Goal: Task Accomplishment & Management: Complete application form

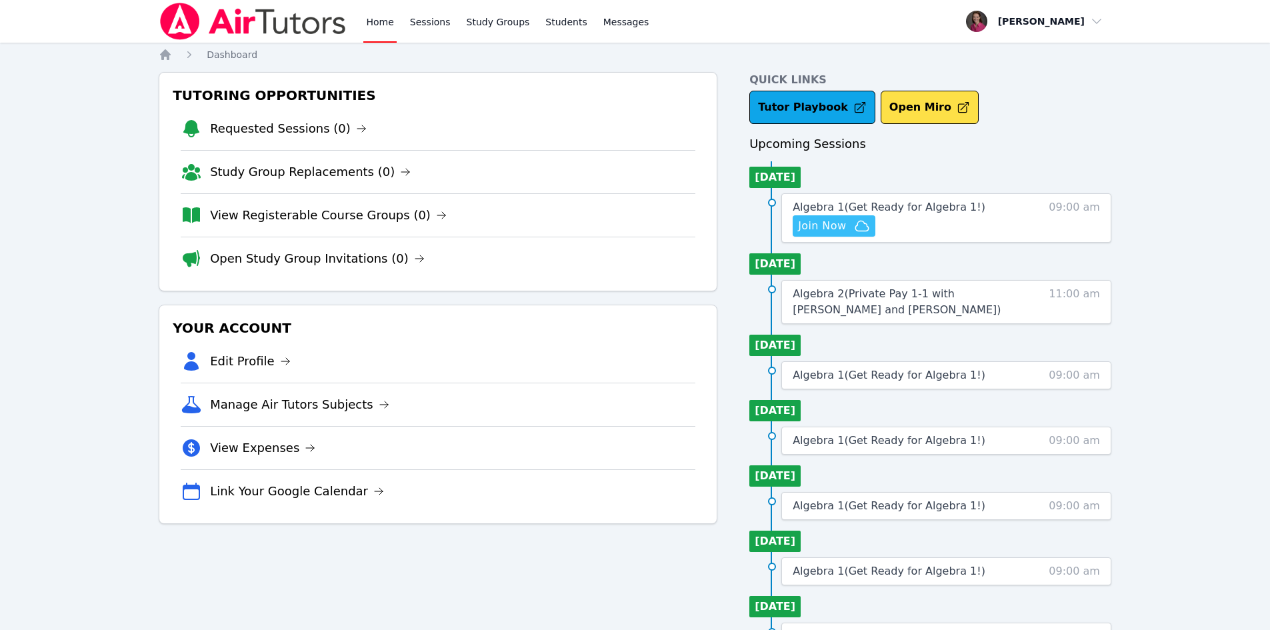
click at [823, 226] on span "Join Now" at bounding box center [822, 226] width 48 height 16
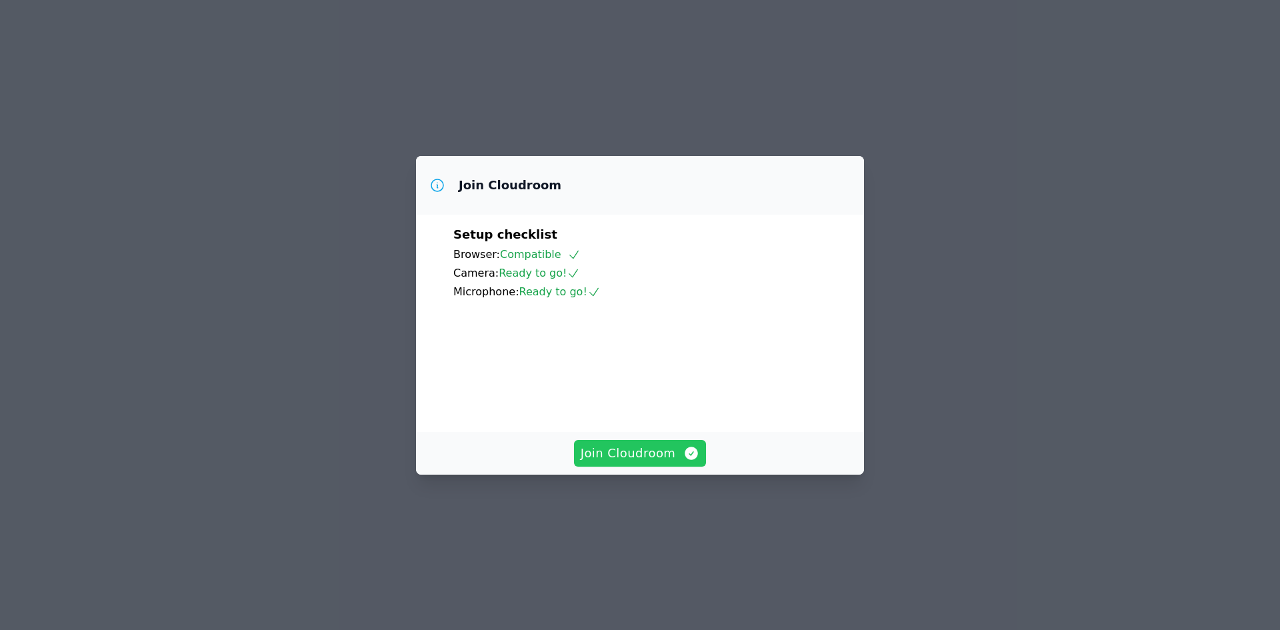
click at [644, 411] on video at bounding box center [553, 361] width 200 height 100
click at [628, 463] on span "Join Cloudroom" at bounding box center [639, 453] width 119 height 19
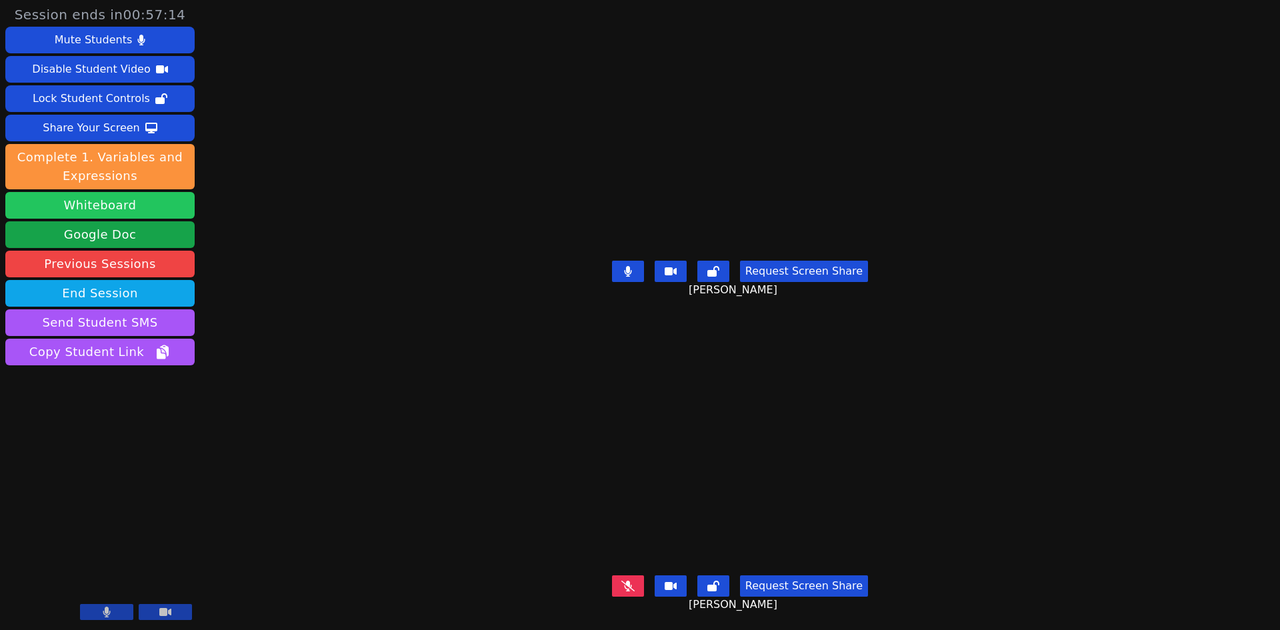
click at [158, 206] on button "Whiteboard" at bounding box center [99, 205] width 189 height 27
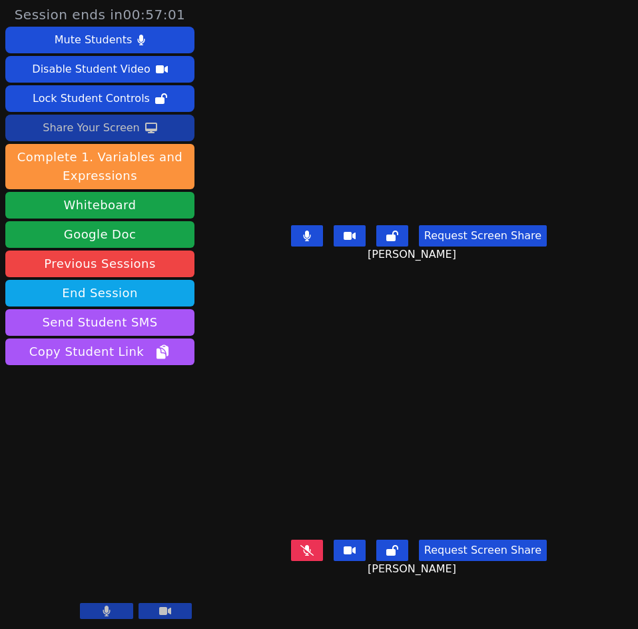
click at [145, 130] on icon at bounding box center [151, 128] width 12 height 11
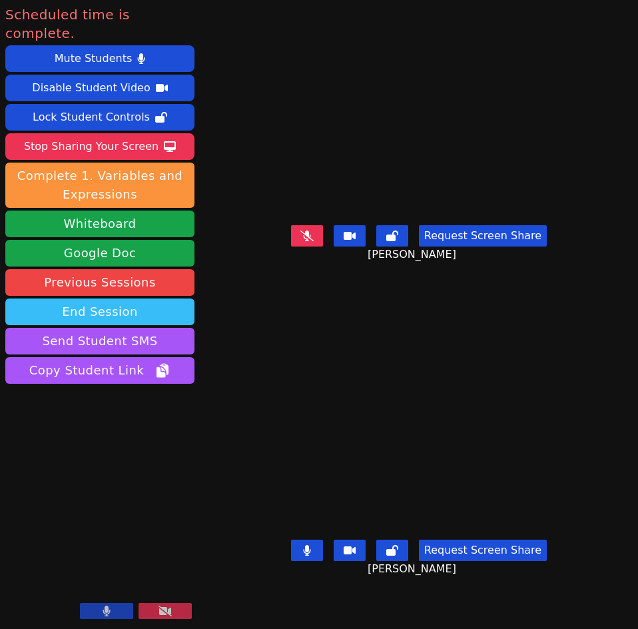
click at [101, 299] on button "End Session" at bounding box center [99, 312] width 189 height 27
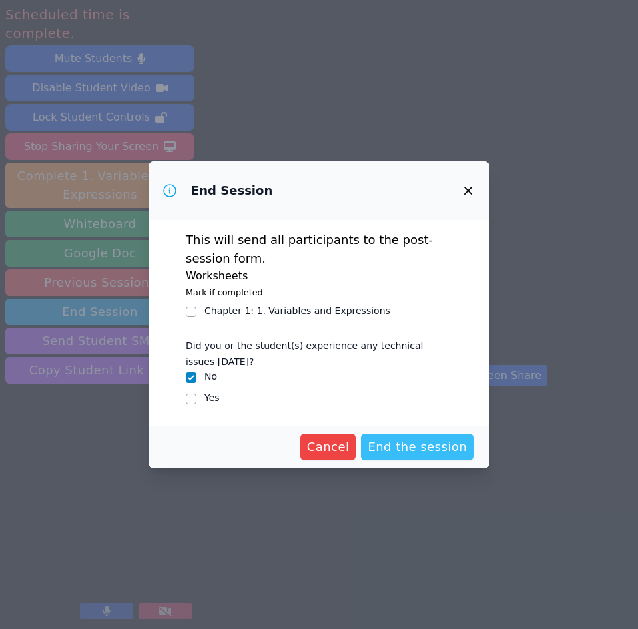
click at [412, 448] on span "End the session" at bounding box center [417, 447] width 99 height 19
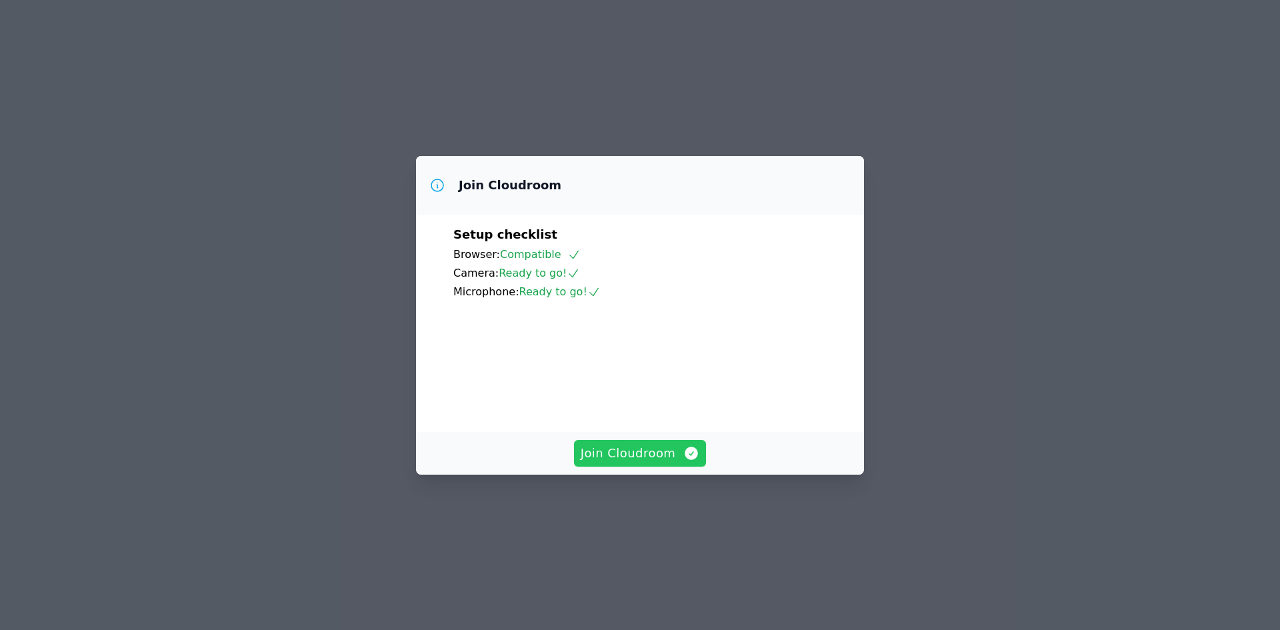
click at [602, 463] on span "Join Cloudroom" at bounding box center [639, 453] width 119 height 19
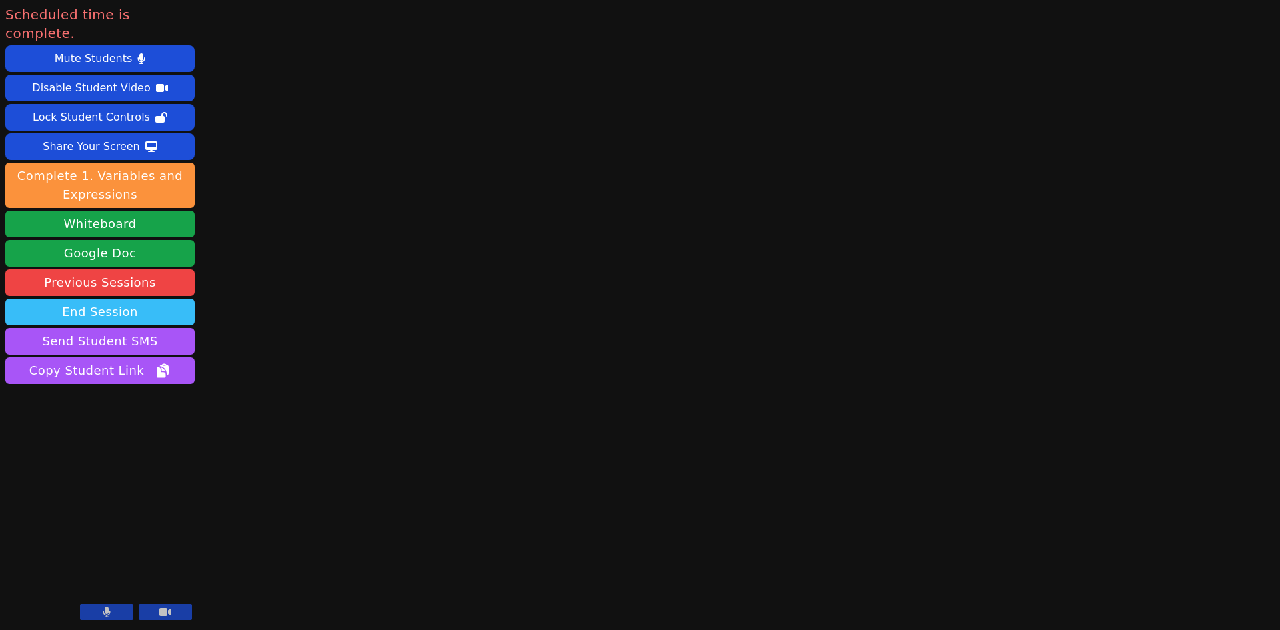
click at [149, 299] on button "End Session" at bounding box center [99, 312] width 189 height 27
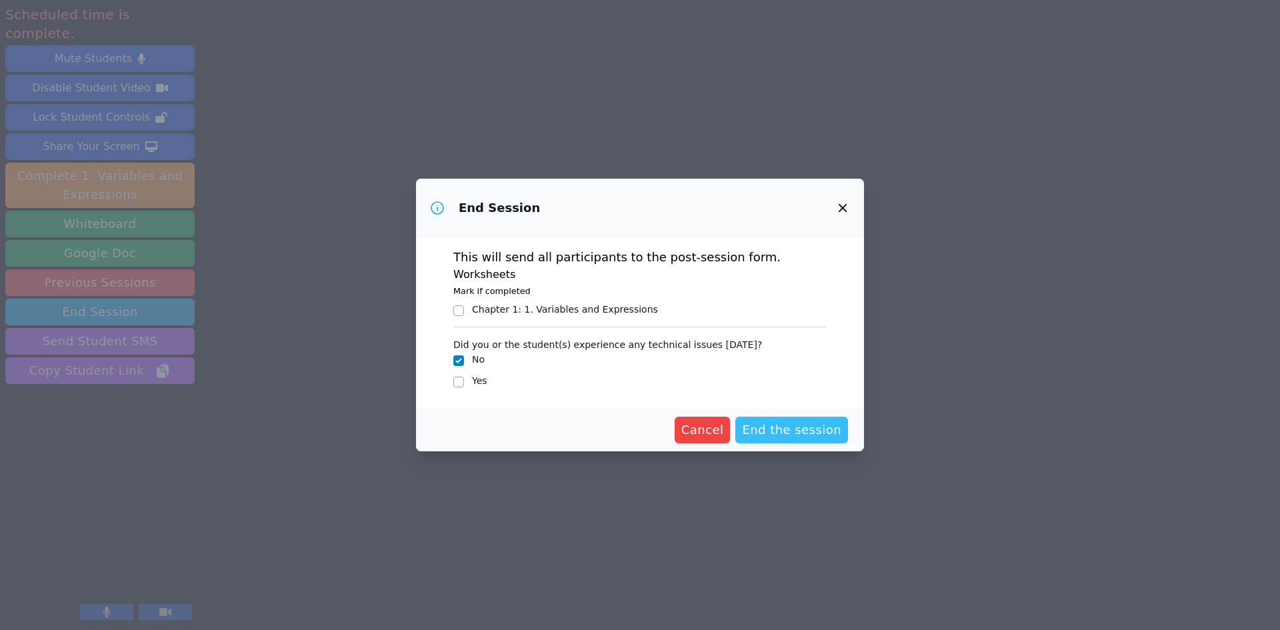
click at [807, 423] on span "End the session" at bounding box center [791, 430] width 99 height 19
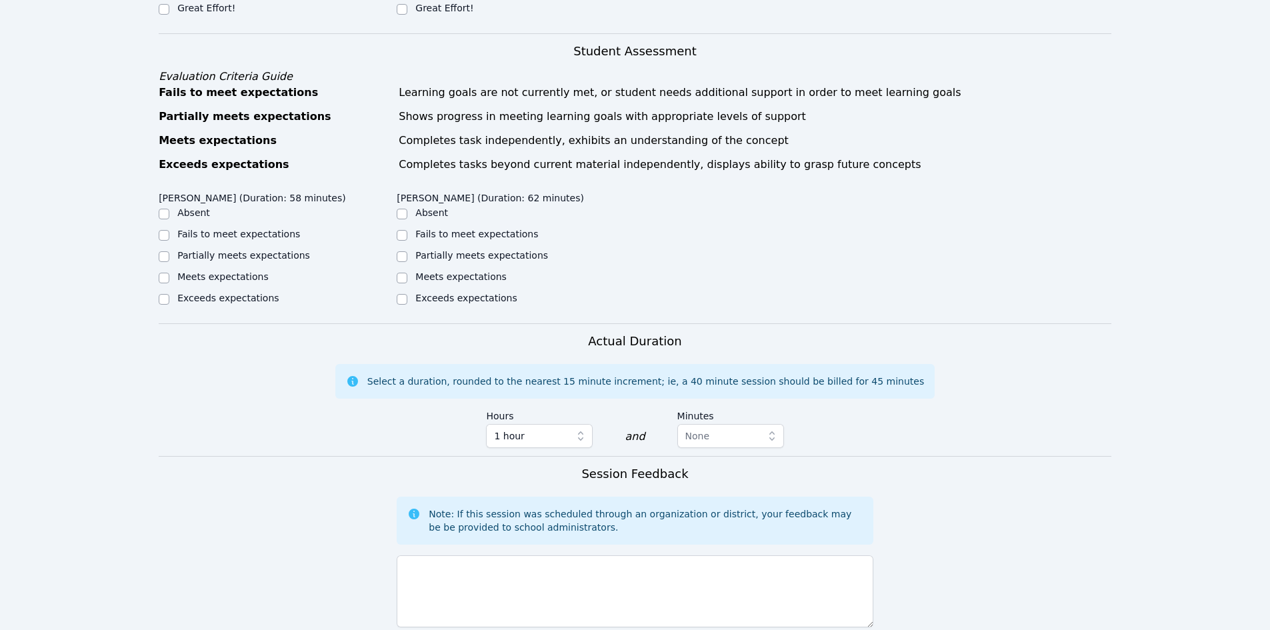
scroll to position [435, 0]
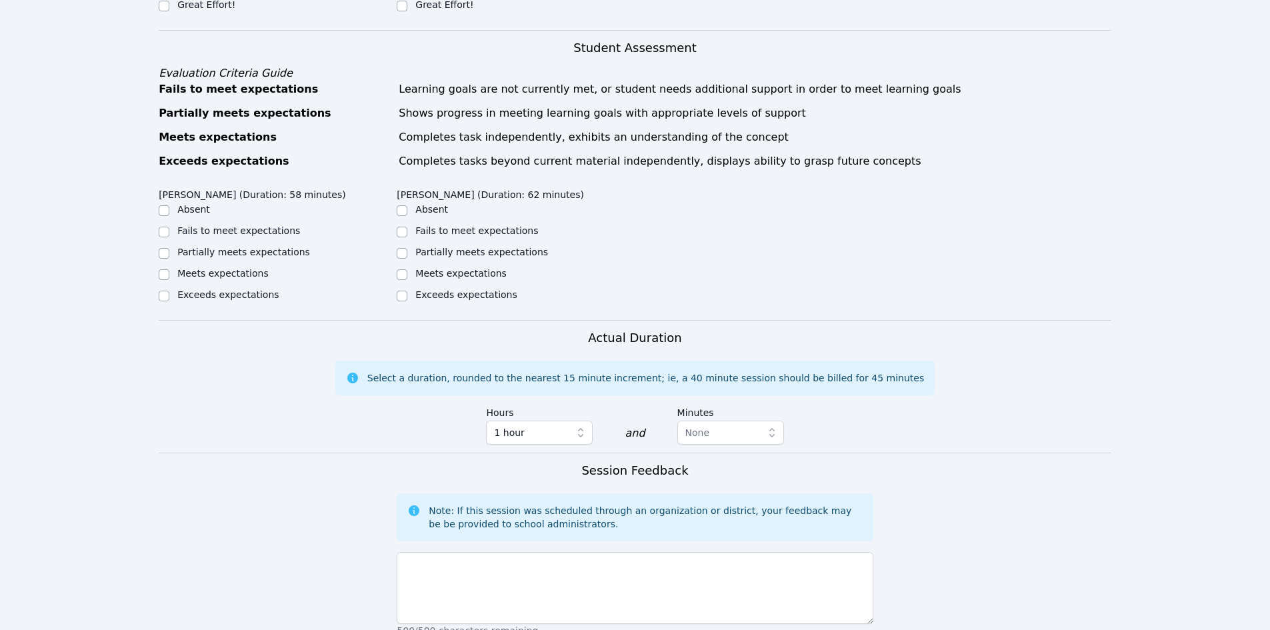
click at [168, 247] on div at bounding box center [164, 253] width 11 height 16
click at [162, 257] on input "Partially meets expectations" at bounding box center [164, 253] width 11 height 11
checkbox input "true"
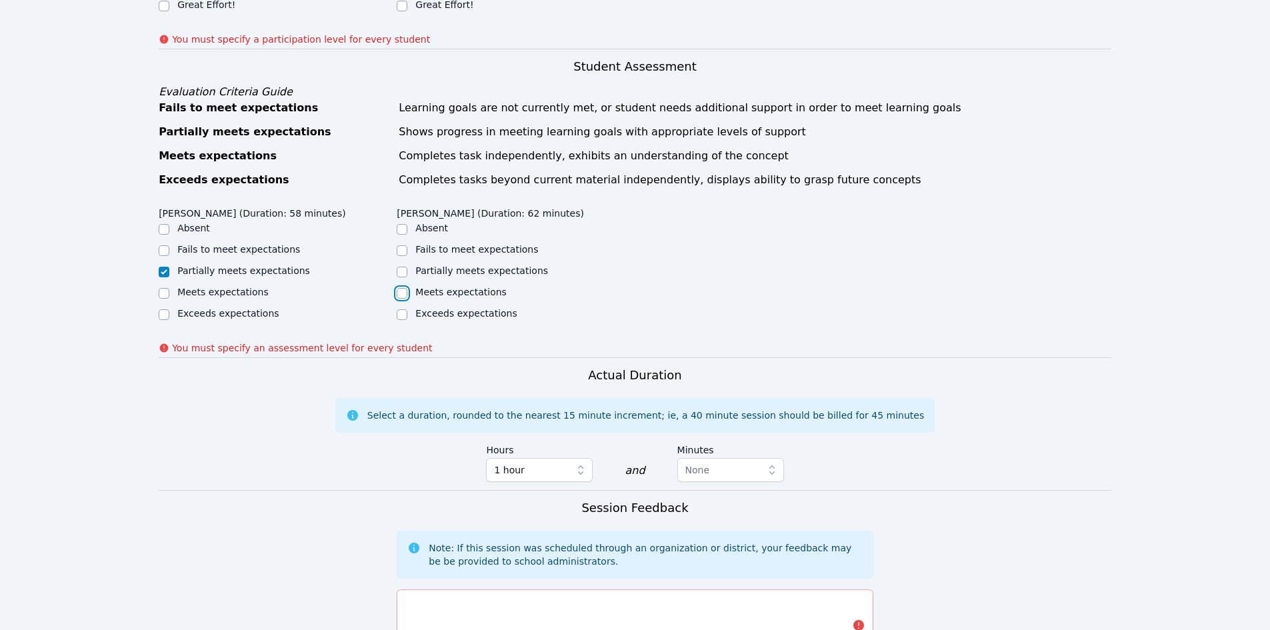
click at [401, 293] on input "Meets expectations" at bounding box center [402, 293] width 11 height 11
checkbox input "true"
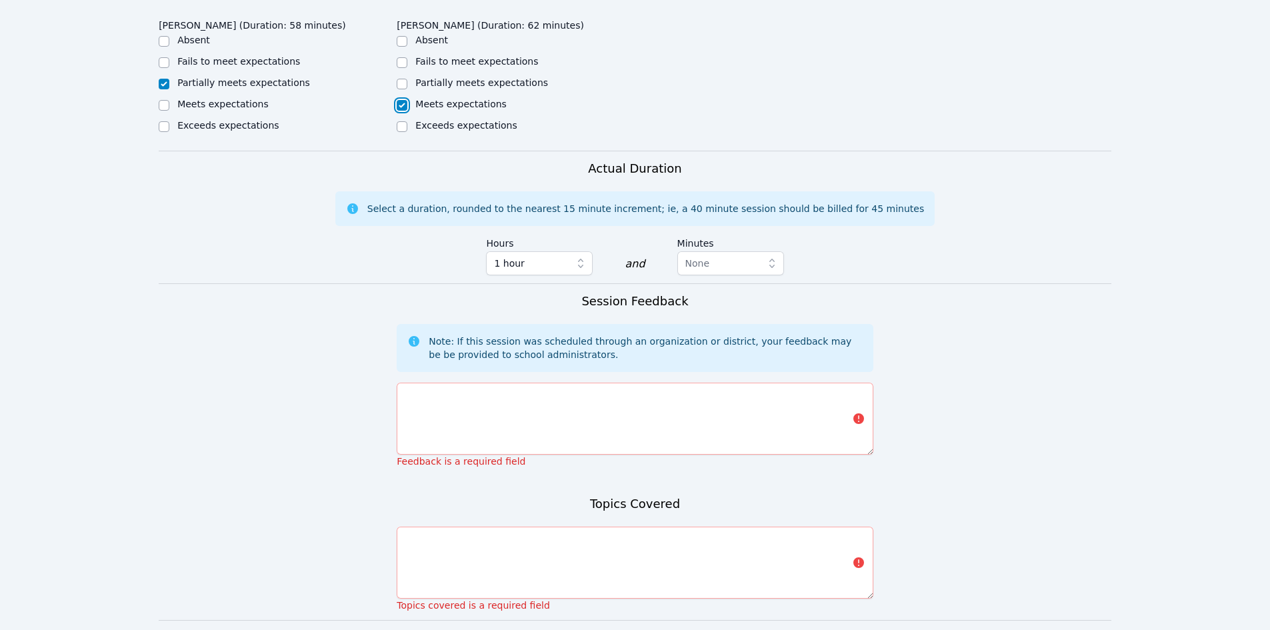
scroll to position [715, 0]
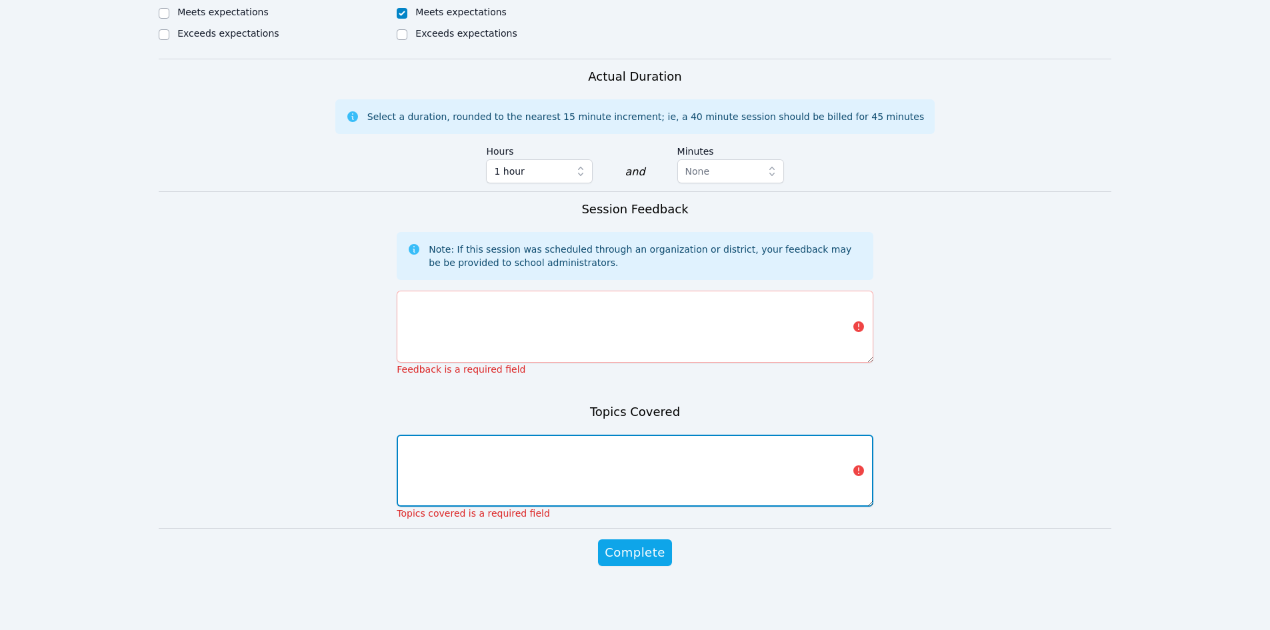
click at [694, 479] on textarea at bounding box center [635, 471] width 476 height 72
type textarea "B"
type textarea "r"
click at [424, 450] on textarea "Recaped o" at bounding box center [635, 471] width 476 height 72
click at [469, 453] on textarea "Recapped o" at bounding box center [635, 471] width 476 height 72
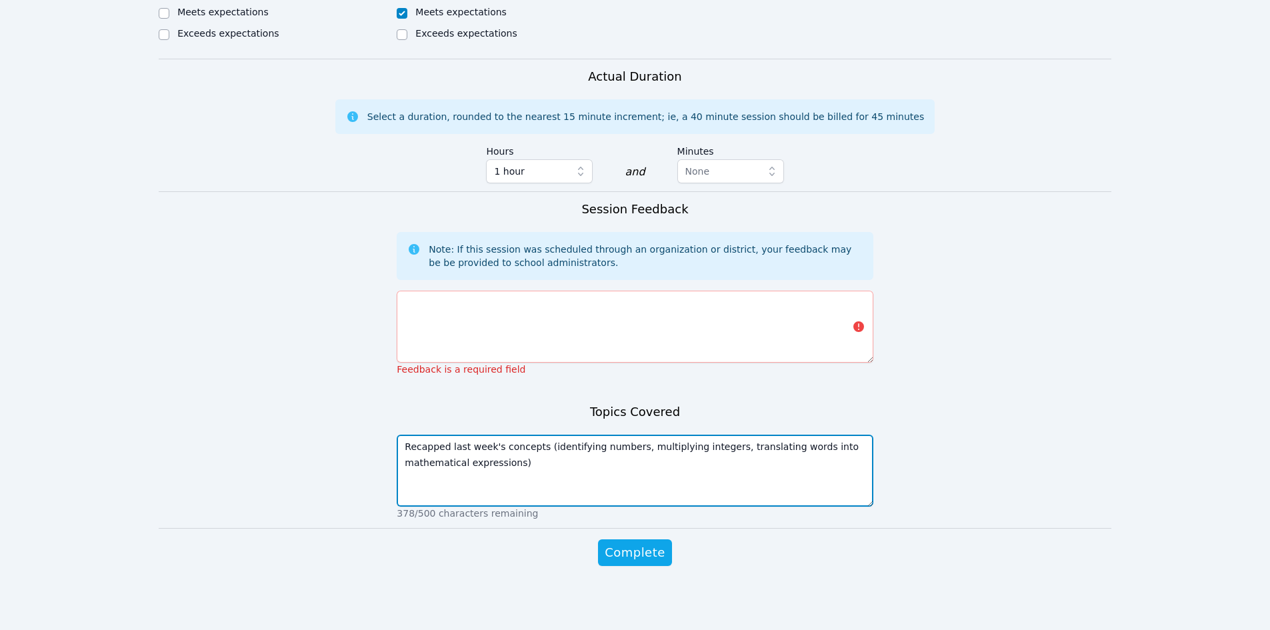
click at [707, 447] on textarea "Recapped last week's concepts (identifying numbers, multiplying integers, trans…" at bounding box center [635, 471] width 476 height 72
click at [547, 467] on textarea "Recapped last week's concepts (identifying numbers, multiplying integers & tran…" at bounding box center [635, 471] width 476 height 72
type textarea "Recapped last week's concepts (identifying numbers, multiplying integers & tran…"
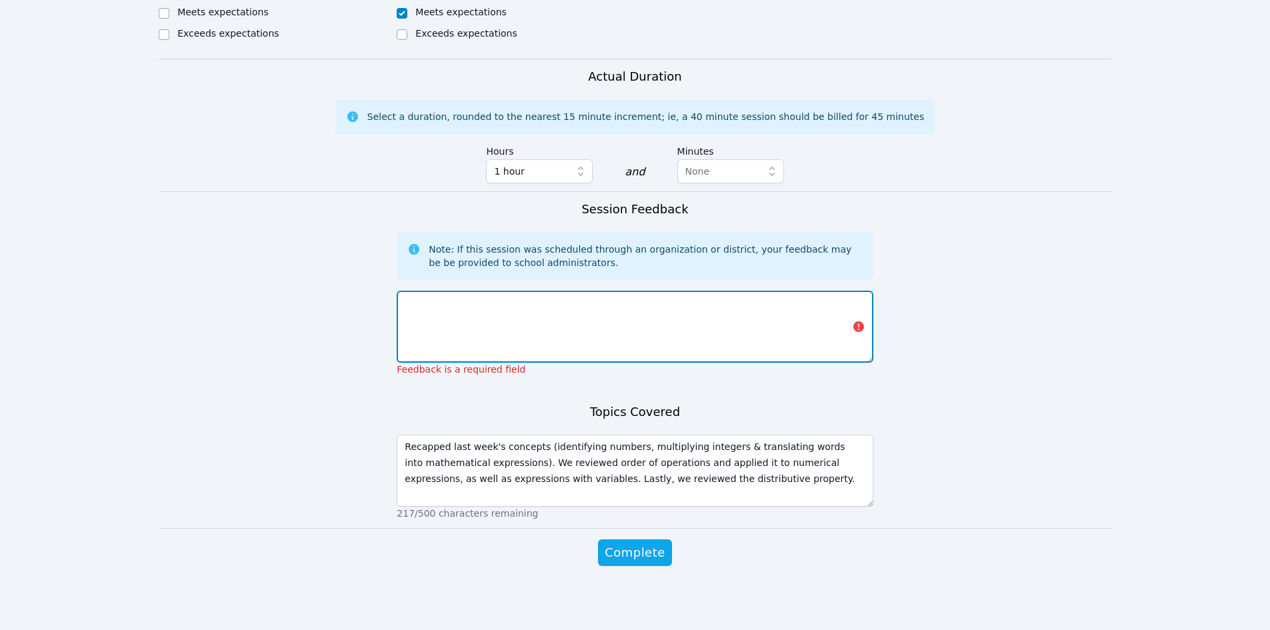
click at [437, 307] on textarea at bounding box center [635, 327] width 476 height 72
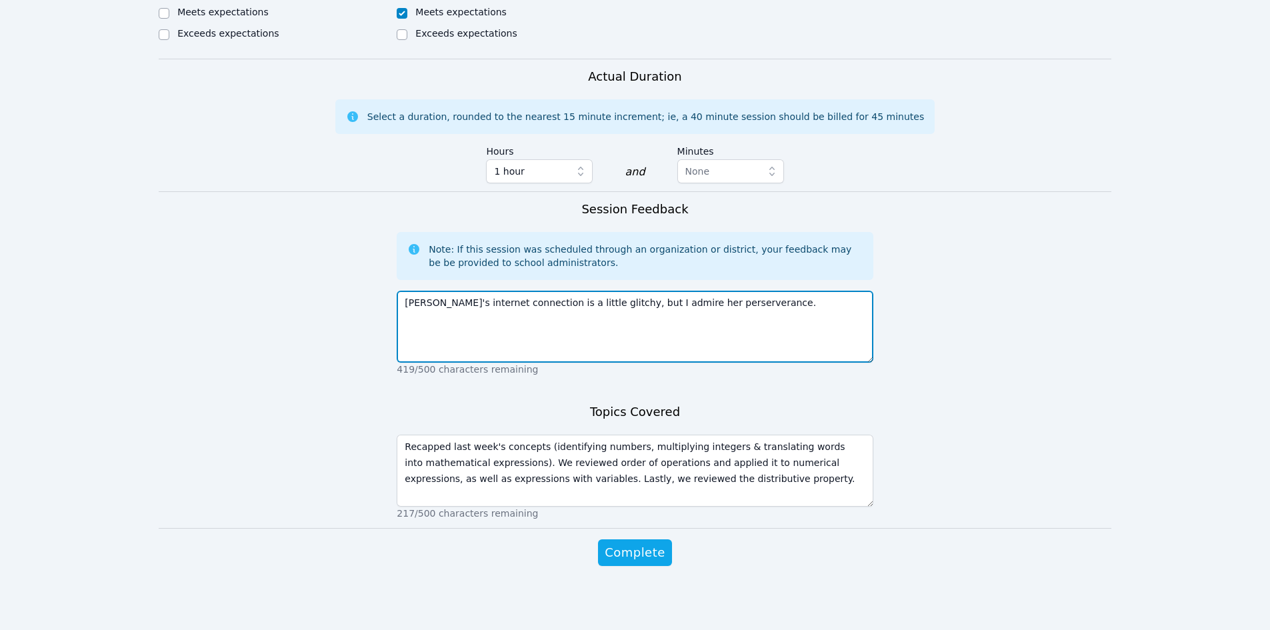
click at [686, 303] on textarea "[PERSON_NAME]'s internet connection is a little glitchy, but I admire her perse…" at bounding box center [635, 327] width 476 height 72
click at [725, 309] on textarea "[PERSON_NAME]'s internet connection is a little glitchy, but I admire her perse…" at bounding box center [635, 327] width 476 height 72
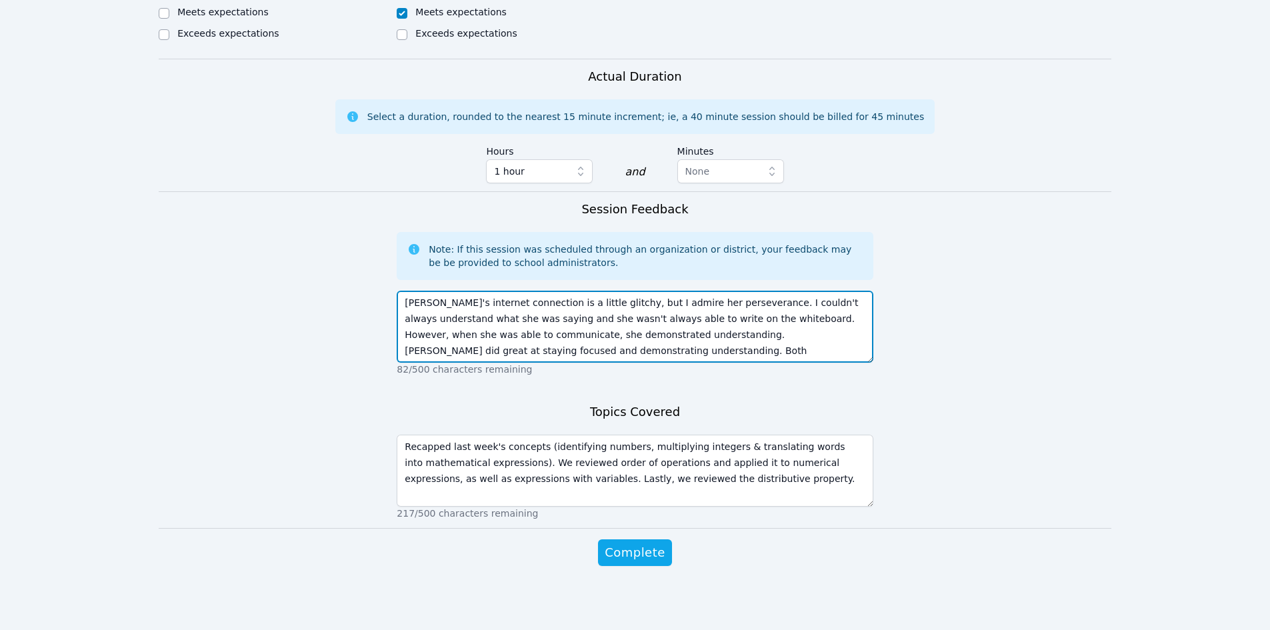
scroll to position [10, 0]
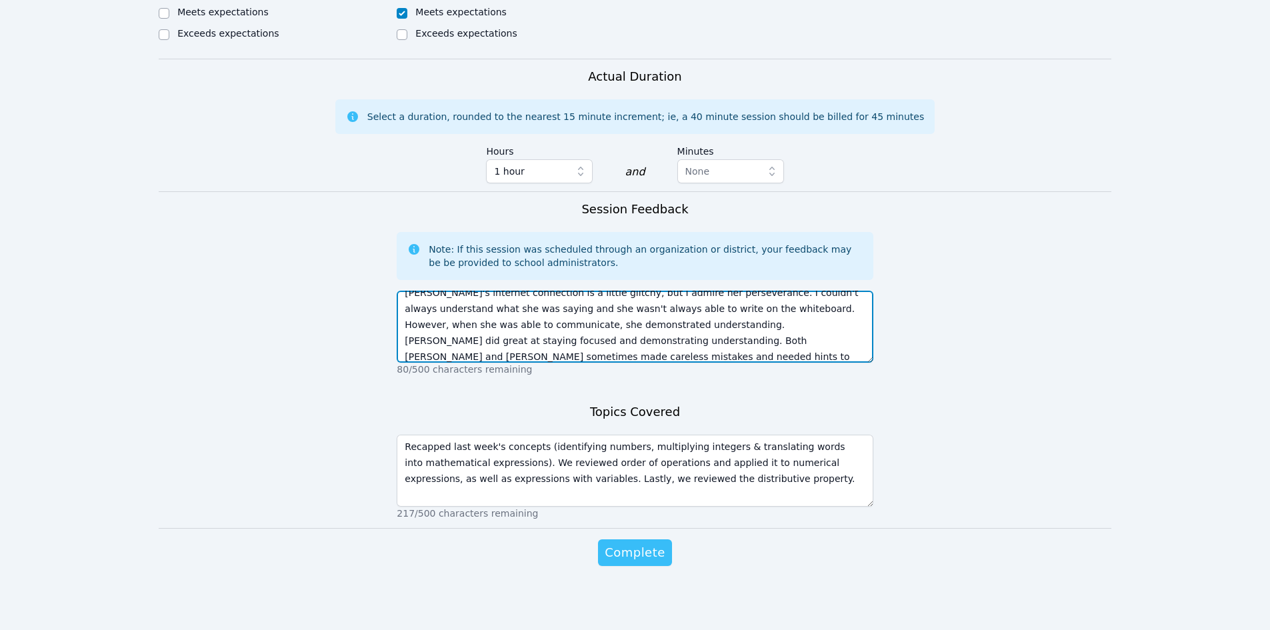
type textarea "[PERSON_NAME]'s internet connection is a little glitchy, but I admire her perse…"
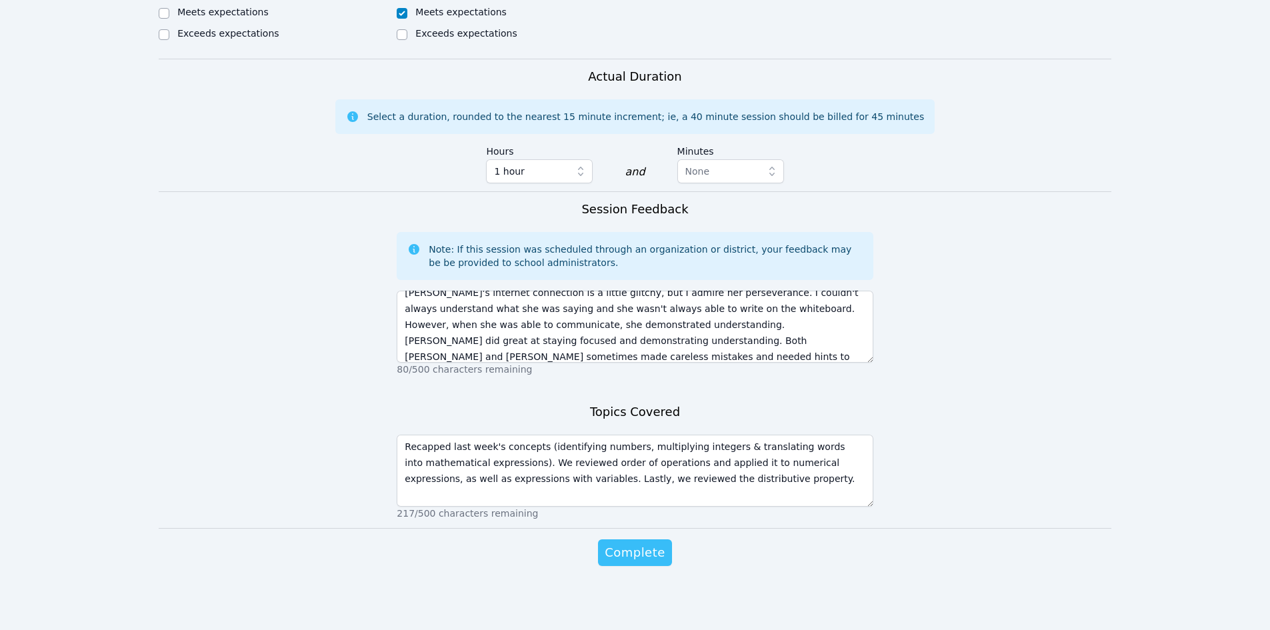
click at [642, 552] on span "Complete" at bounding box center [634, 552] width 60 height 19
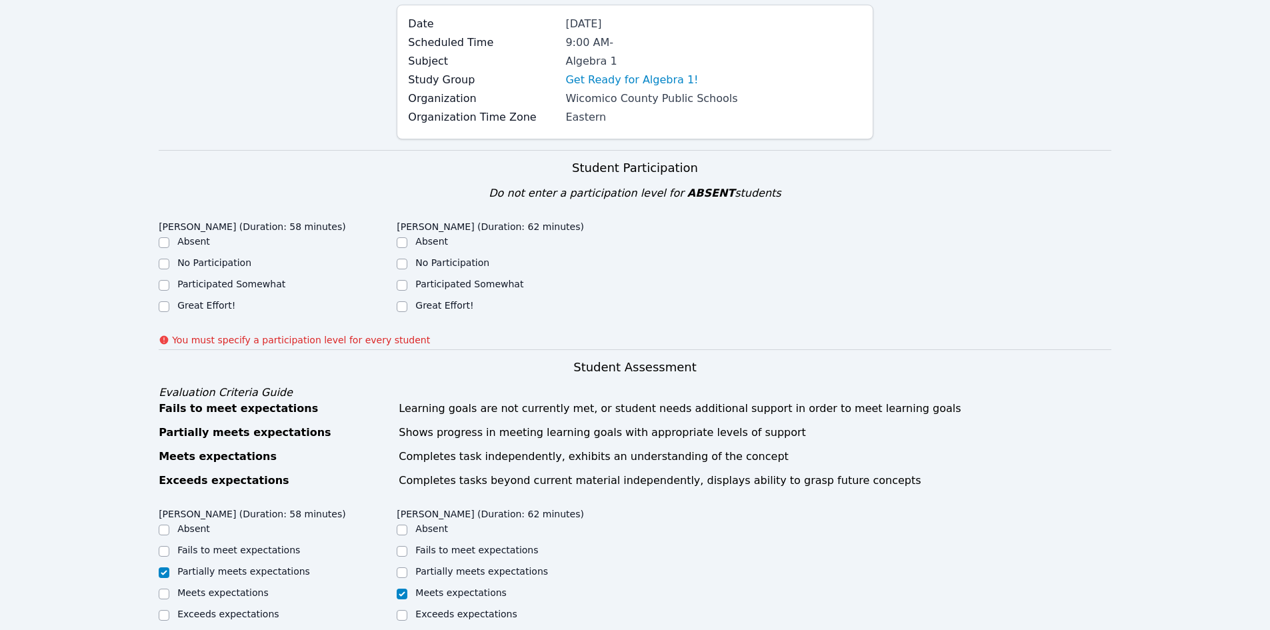
scroll to position [133, 0]
click at [190, 301] on label "Great Effort!" at bounding box center [206, 306] width 58 height 11
click at [169, 303] on input "Great Effort!" at bounding box center [164, 308] width 11 height 11
checkbox input "true"
click at [436, 297] on ul "Absent No Participation Participated Somewhat Great Effort!" at bounding box center [516, 276] width 238 height 80
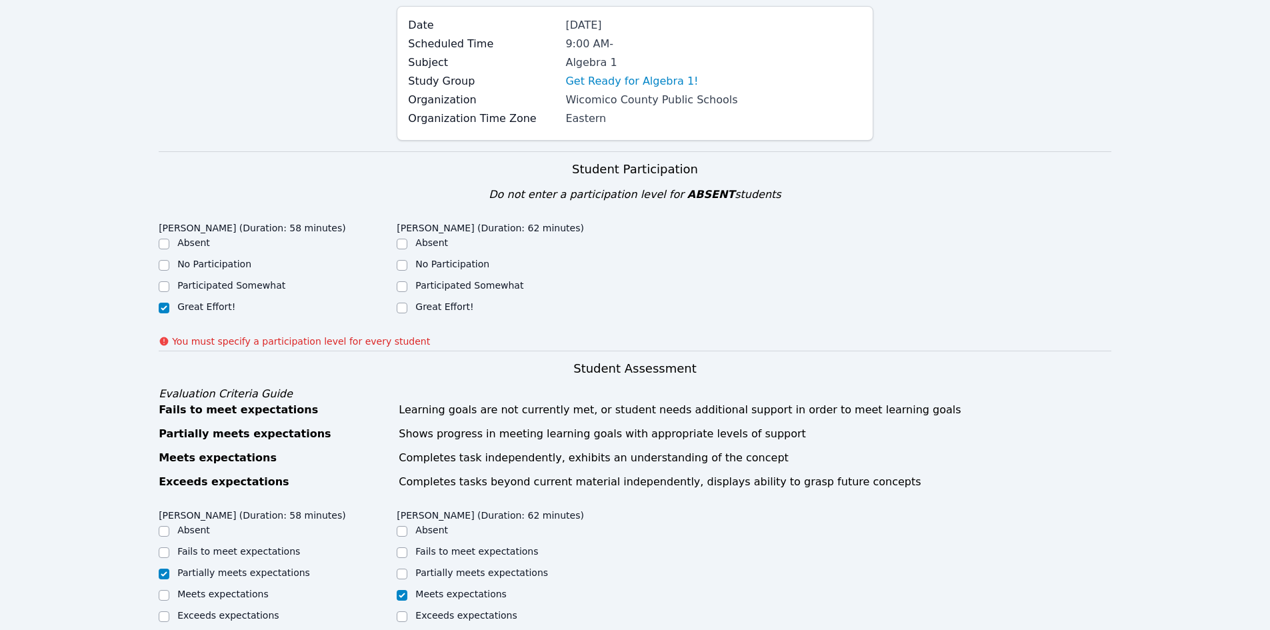
click at [437, 321] on div "[PERSON_NAME] (Duration: 62 minutes) Absent No Participation Participated Somew…" at bounding box center [516, 270] width 238 height 108
click at [433, 307] on label "Great Effort!" at bounding box center [444, 306] width 58 height 11
click at [407, 307] on input "Great Effort!" at bounding box center [402, 308] width 11 height 11
checkbox input "true"
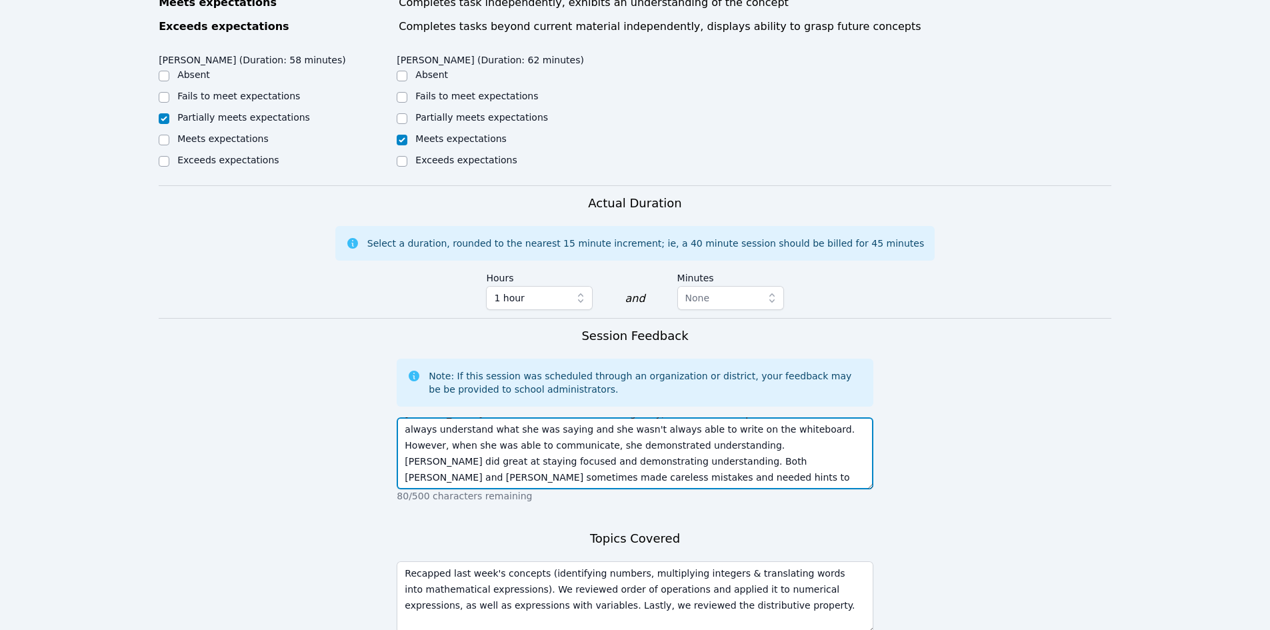
scroll to position [696, 0]
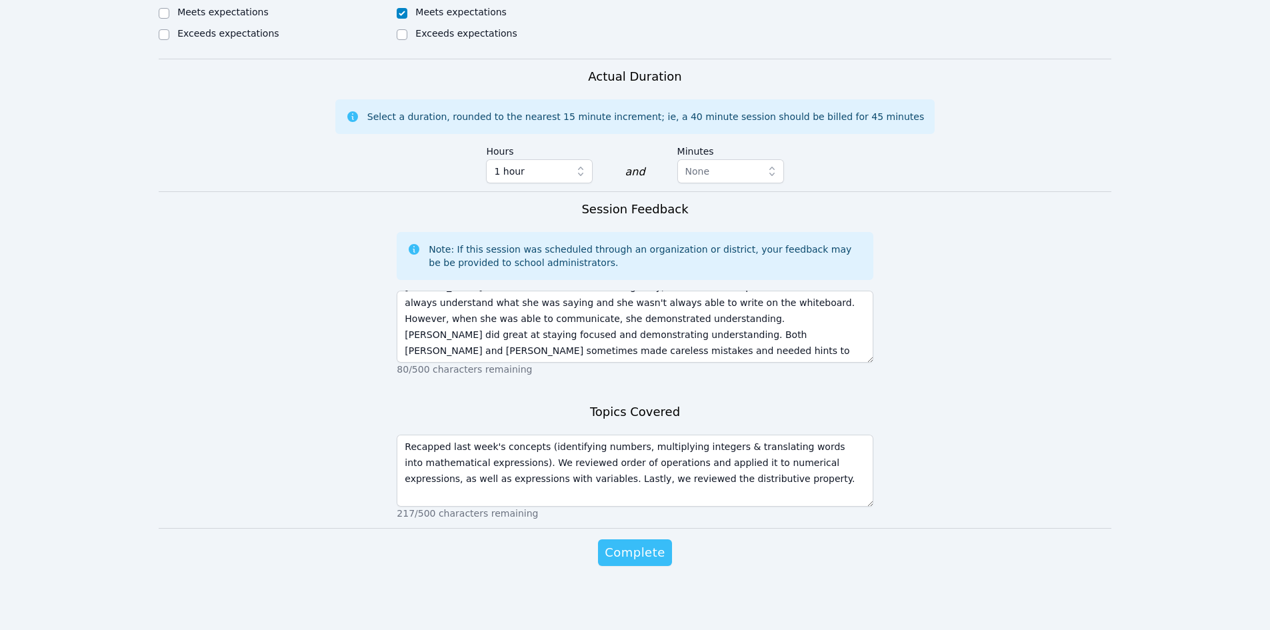
click at [632, 552] on span "Complete" at bounding box center [634, 552] width 60 height 19
